Goal: Information Seeking & Learning: Check status

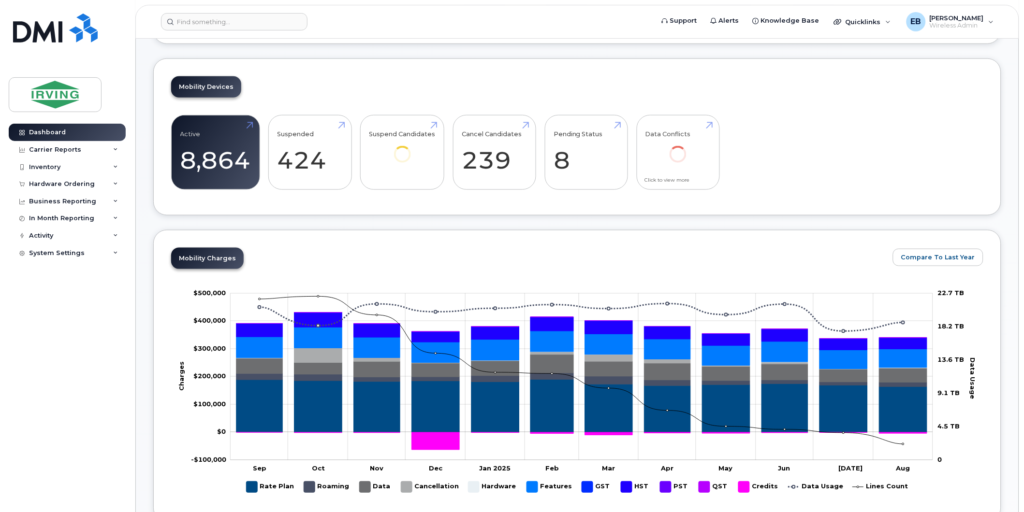
scroll to position [276, 0]
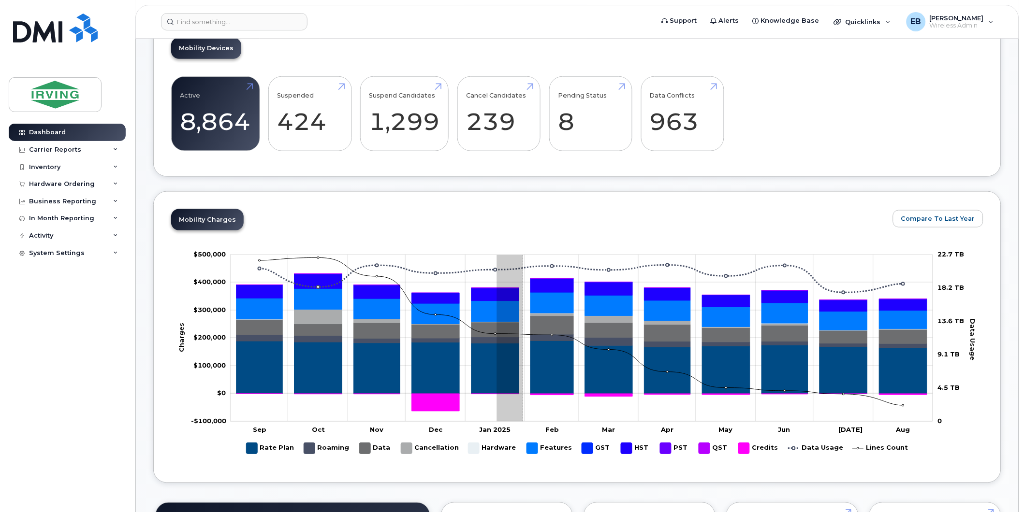
click at [526, 215] on div "Mobility Charges Compare To Last Year Zoom Out Charges -$100,000 -$200,000 -$15…" at bounding box center [577, 337] width 812 height 256
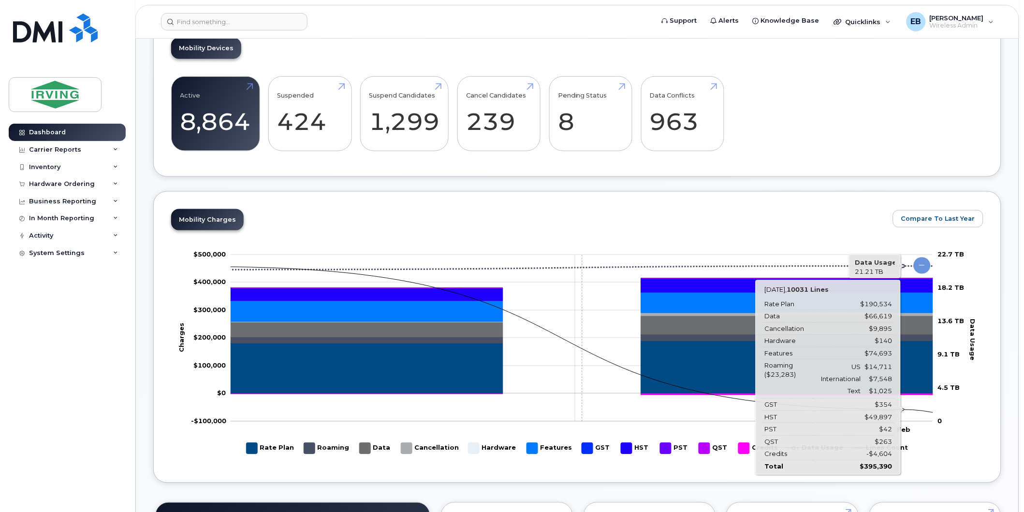
drag, startPoint x: 526, startPoint y: 215, endPoint x: 429, endPoint y: 409, distance: 217.5
click at [429, 409] on div "Mobility Charges Compare To Last Year Zoom Out Charges -$100,000 -$200,000 -$15…" at bounding box center [577, 337] width 812 height 256
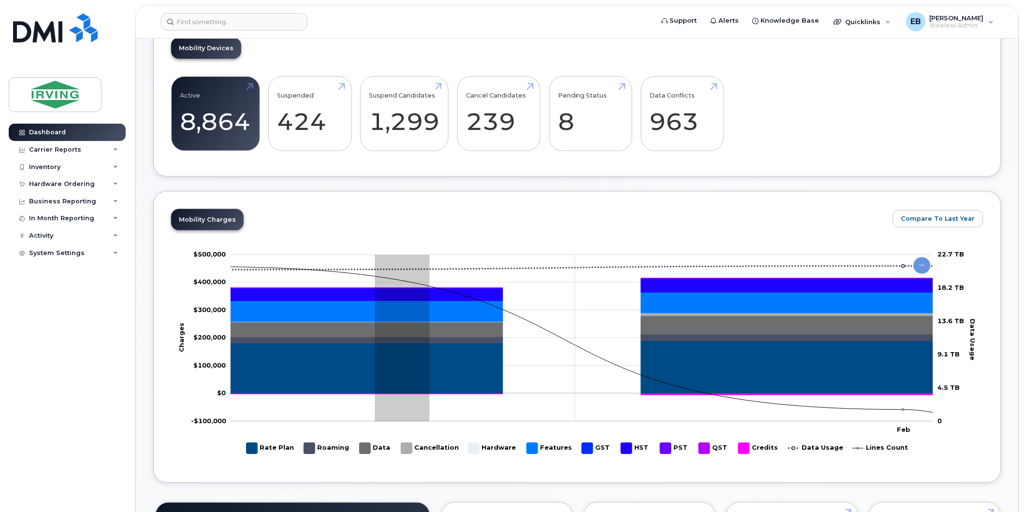
click at [478, 380] on g "Zoom Out" at bounding box center [540, 82] width 2107 height 3991
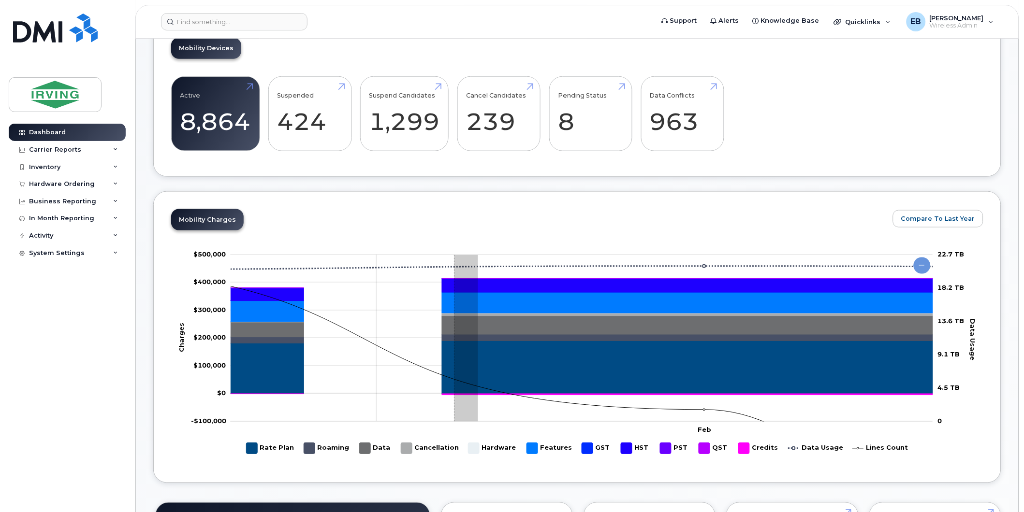
click at [455, 407] on g "Zoom Out" at bounding box center [340, 82] width 2107 height 3991
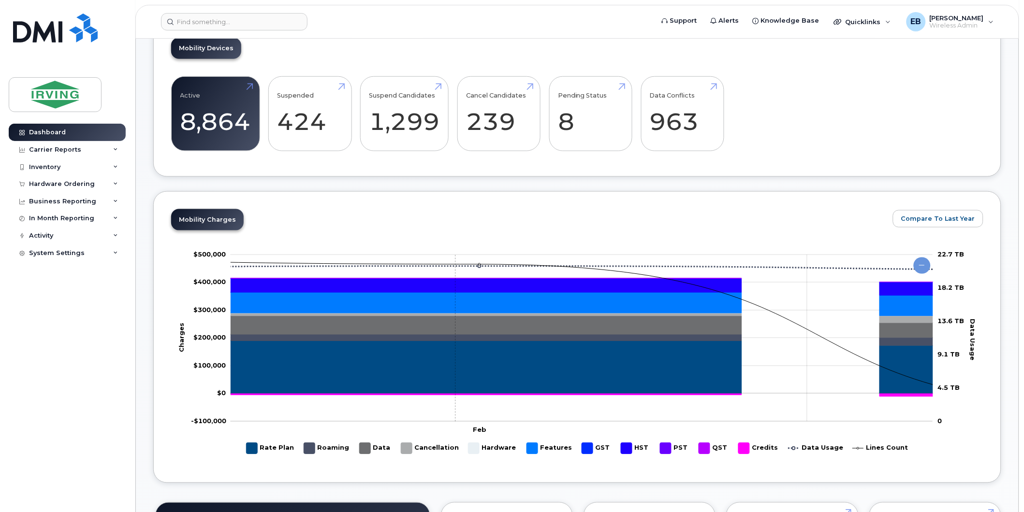
click at [469, 412] on rect "Chart" at bounding box center [582, 338] width 702 height 167
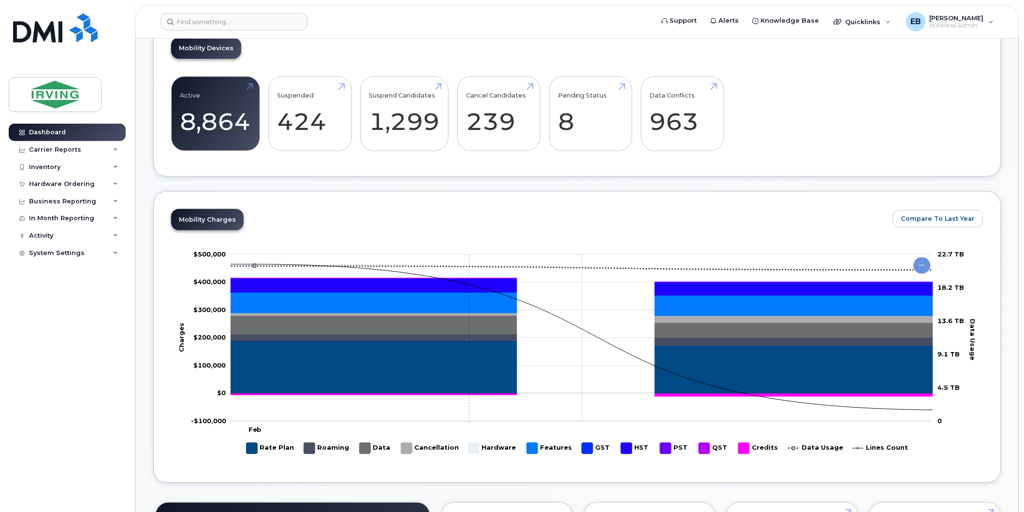
click at [544, 345] on rect "Chart" at bounding box center [582, 338] width 702 height 167
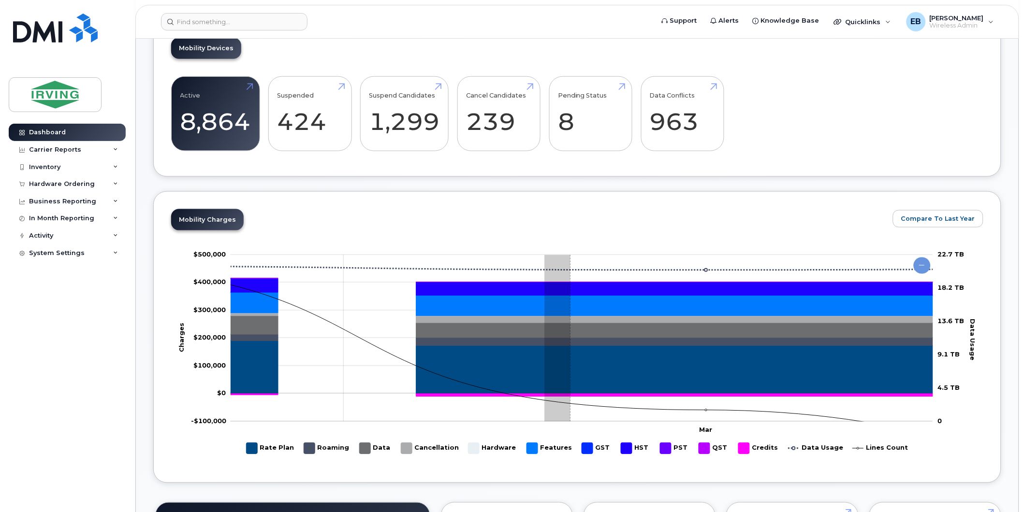
click at [559, 312] on g "Chart" at bounding box center [372, 442] width 2095 height 381
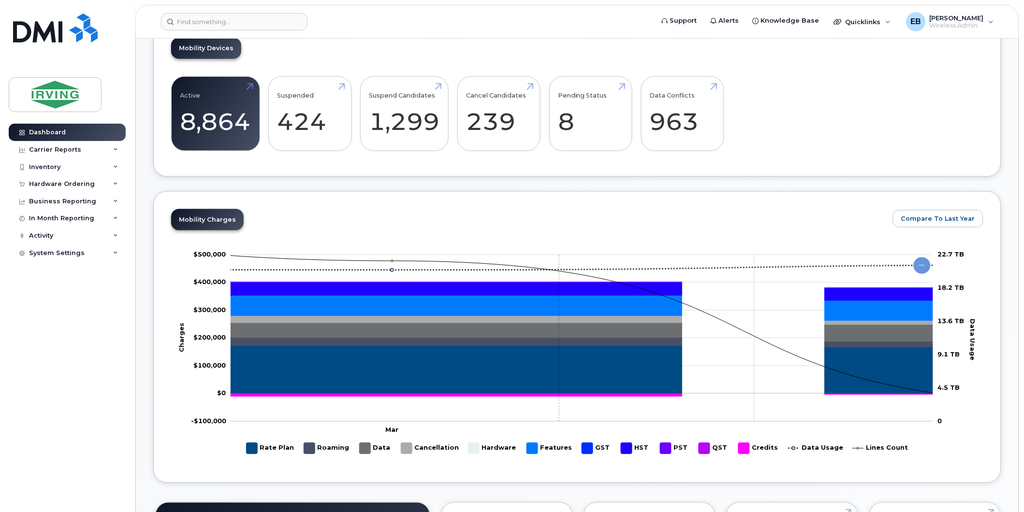
click at [596, 262] on g "Zoom Out" at bounding box center [761, 337] width 2118 height 338
